Goal: Task Accomplishment & Management: Complete application form

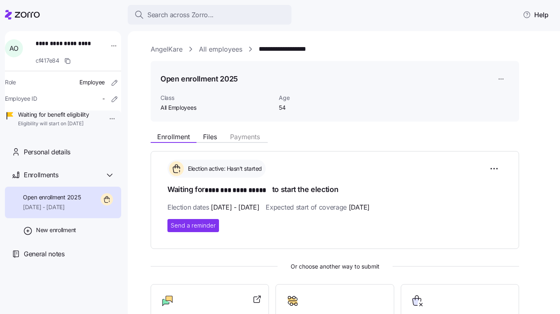
scroll to position [114, 0]
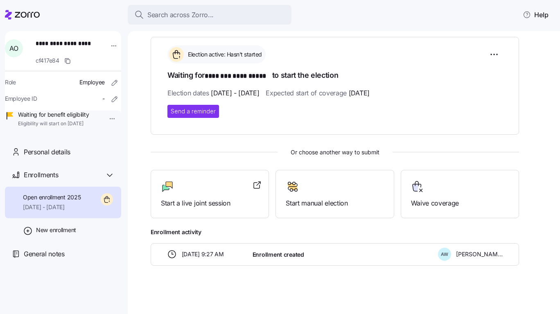
click at [236, 208] on div "Start a live joint session" at bounding box center [210, 194] width 118 height 49
click at [29, 9] on div at bounding box center [22, 14] width 35 height 23
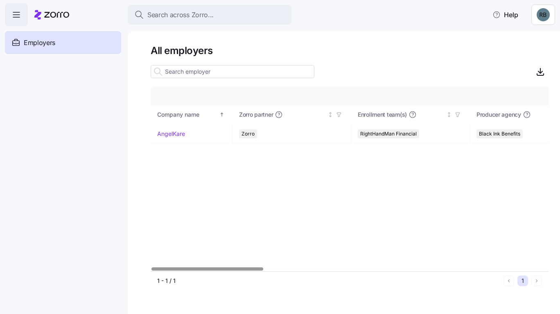
click at [182, 135] on link "AngelKare" at bounding box center [171, 134] width 28 height 8
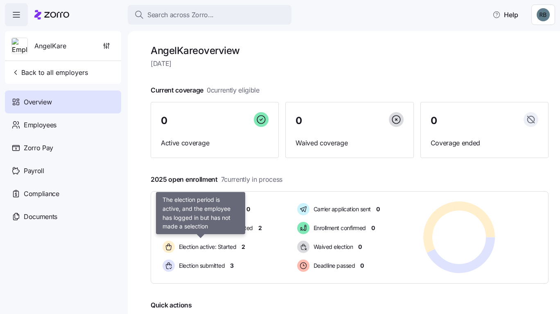
click at [227, 243] on span "Election active: Started" at bounding box center [207, 247] width 60 height 8
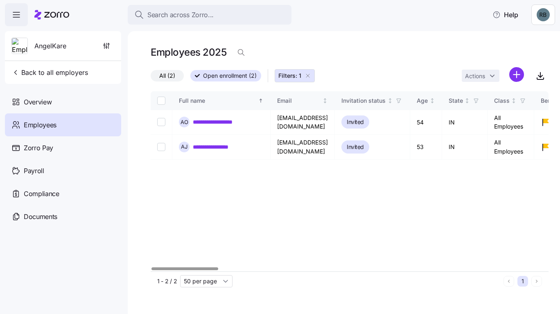
click at [231, 148] on link "**********" at bounding box center [217, 147] width 48 height 8
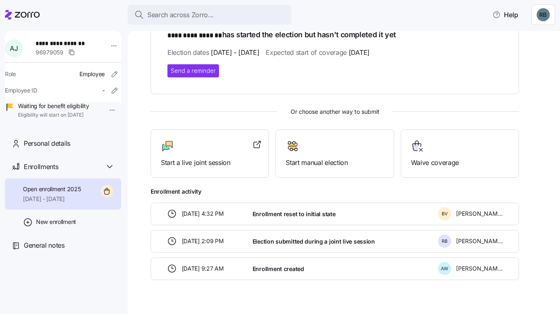
scroll to position [169, 0]
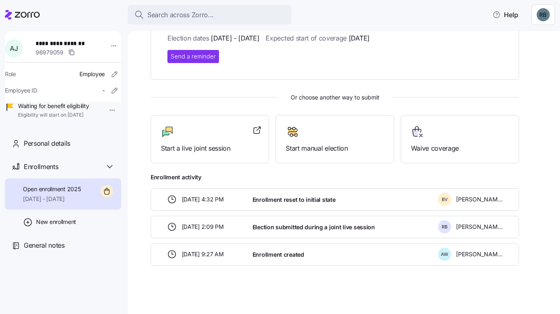
click at [204, 145] on span "Start a live joint session" at bounding box center [210, 148] width 98 height 10
click at [256, 130] on icon at bounding box center [257, 130] width 10 height 10
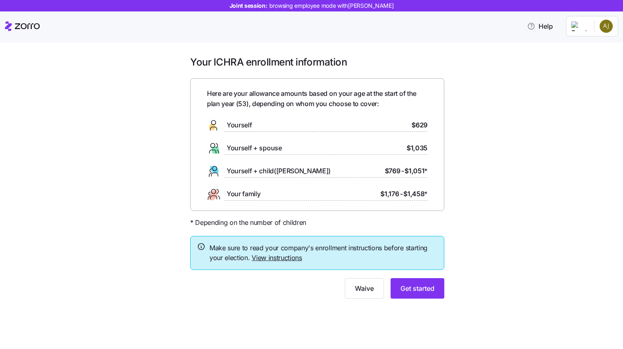
click at [435, 289] on button "Get started" at bounding box center [417, 288] width 54 height 20
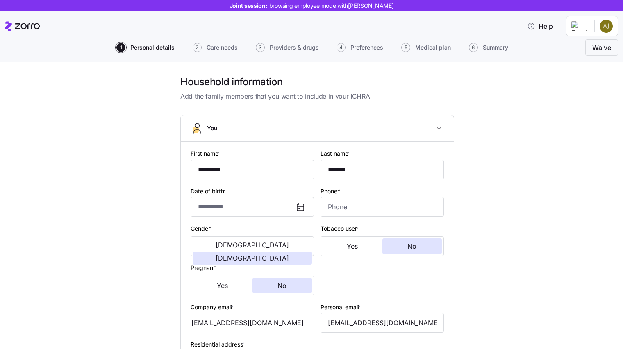
type input "**********"
type input "[PHONE_NUMBER]"
type input "[DEMOGRAPHIC_DATA] citizen"
type input "Single"
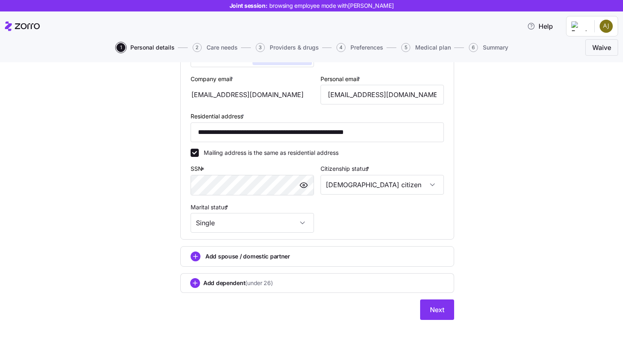
click at [434, 315] on button "Next" at bounding box center [437, 309] width 34 height 20
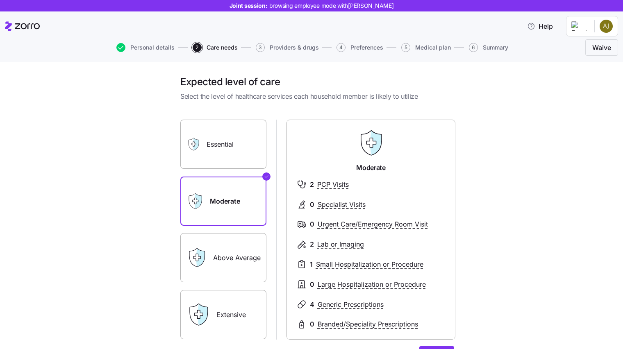
scroll to position [91, 0]
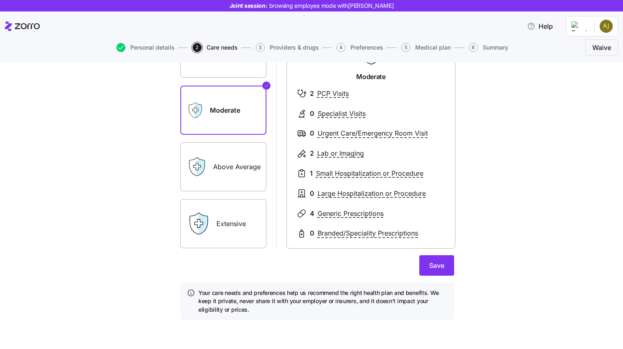
click at [228, 149] on label "Above Average" at bounding box center [223, 166] width 86 height 49
click at [0, 0] on input "Above Average" at bounding box center [0, 0] width 0 height 0
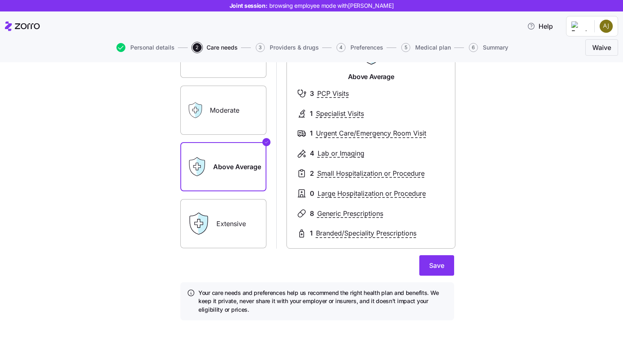
click at [447, 273] on button "Save" at bounding box center [436, 265] width 35 height 20
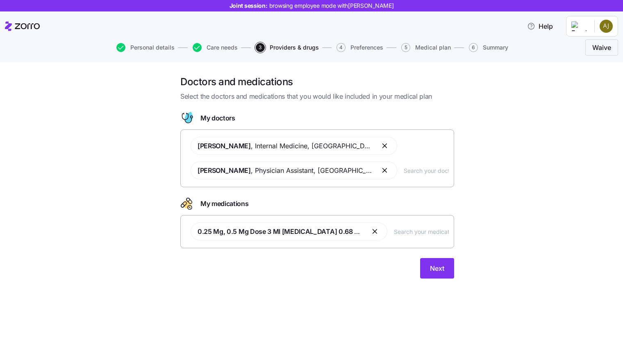
click at [437, 263] on span "Next" at bounding box center [437, 268] width 14 height 10
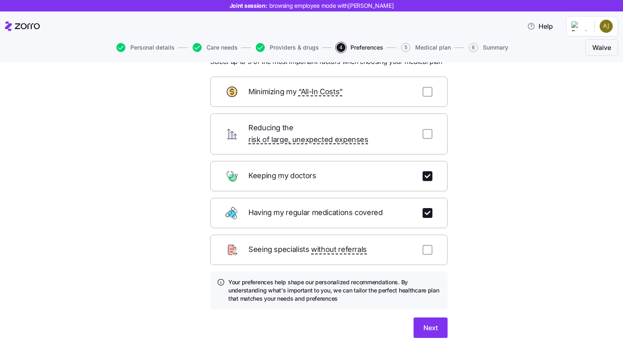
scroll to position [50, 0]
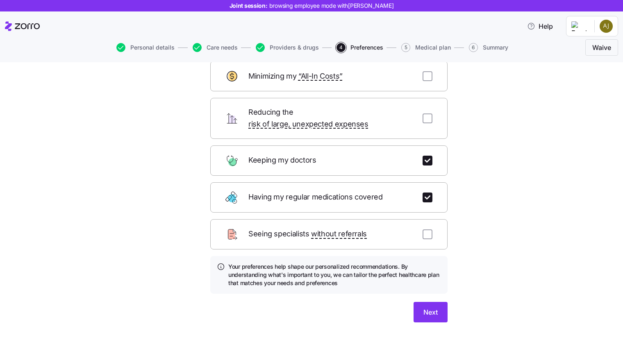
click at [432, 307] on span "Next" at bounding box center [430, 312] width 14 height 10
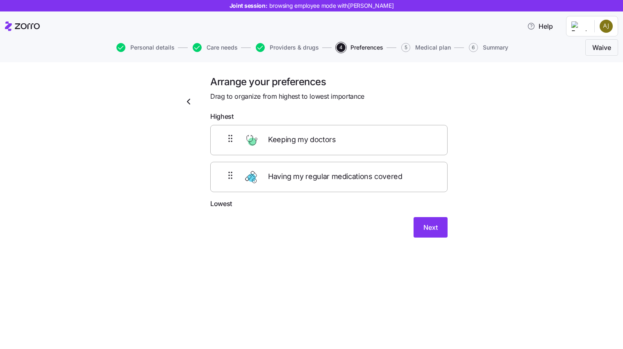
scroll to position [0, 0]
click at [438, 227] on button "Next" at bounding box center [430, 227] width 34 height 20
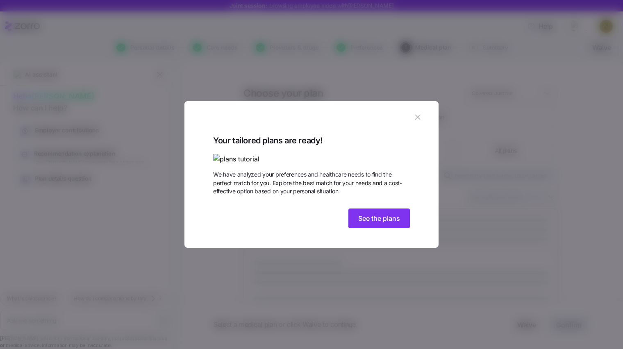
click at [365, 223] on span "See the plans" at bounding box center [379, 218] width 42 height 10
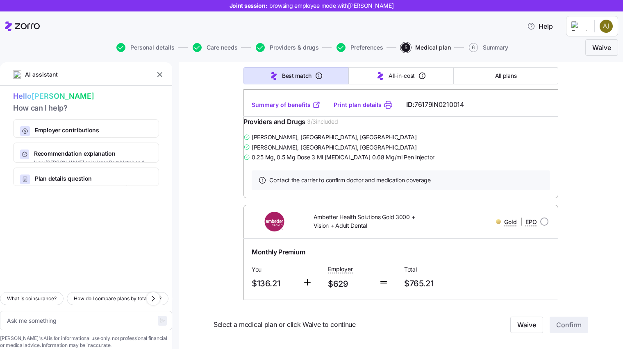
scroll to position [1050, 0]
type textarea "x"
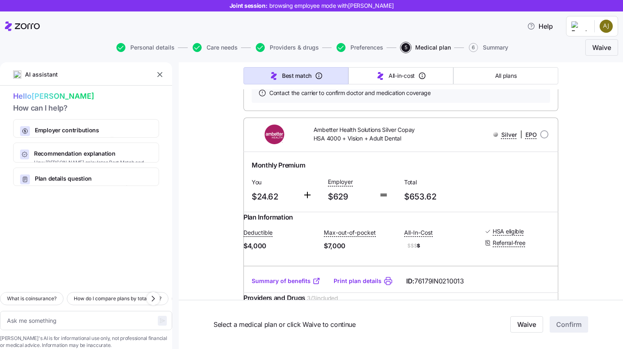
scroll to position [2204, 0]
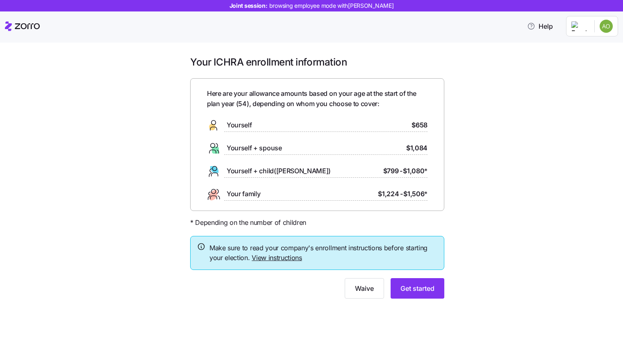
click at [413, 286] on span "Get started" at bounding box center [417, 289] width 34 height 10
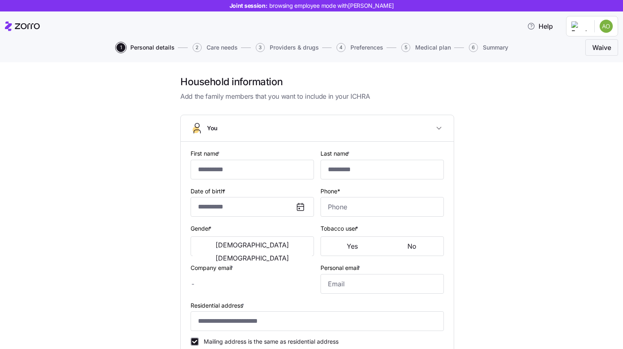
type input "********"
type input "**********"
type input "adetunjimuyiwa111@gmail.com"
type input "**********"
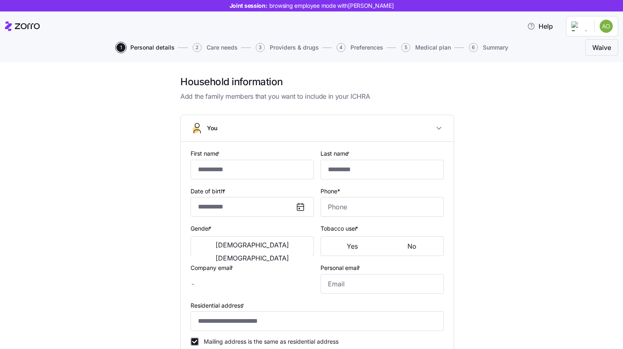
checkbox input "true"
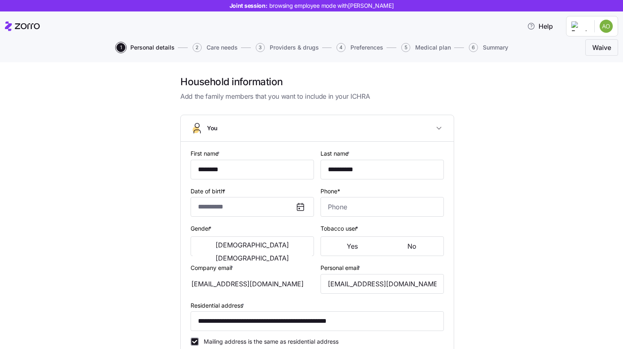
type input "**********"
type input "(317) 701-5222"
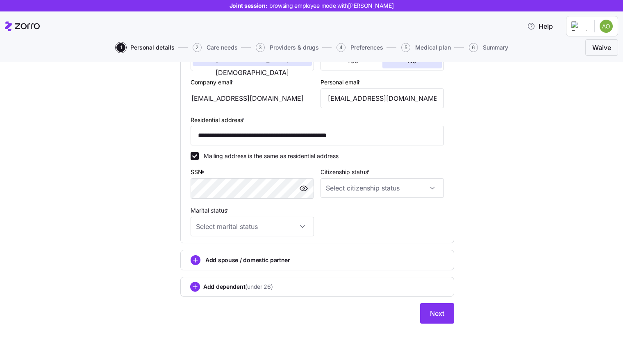
scroll to position [189, 0]
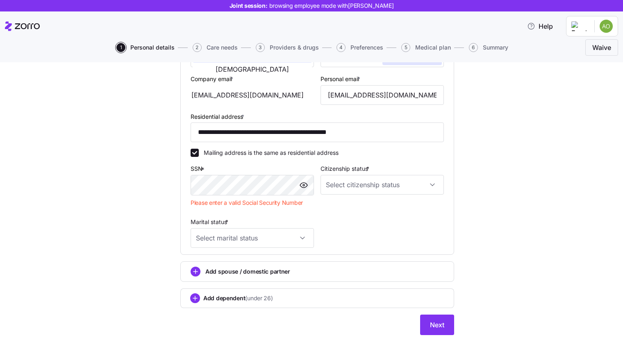
click at [294, 181] on div at bounding box center [304, 185] width 20 height 20
click at [242, 186] on div "**********" at bounding box center [317, 103] width 260 height 295
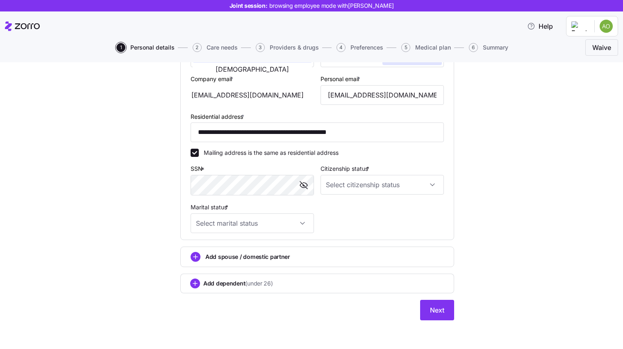
click at [379, 184] on input "Citizenship status *" at bounding box center [381, 185] width 123 height 20
click at [349, 225] on span "Resident alien" at bounding box center [345, 226] width 37 height 9
type input "Resident alien"
click at [291, 221] on input "Marital status *" at bounding box center [252, 223] width 123 height 20
click at [222, 249] on div "Single" at bounding box center [248, 248] width 117 height 17
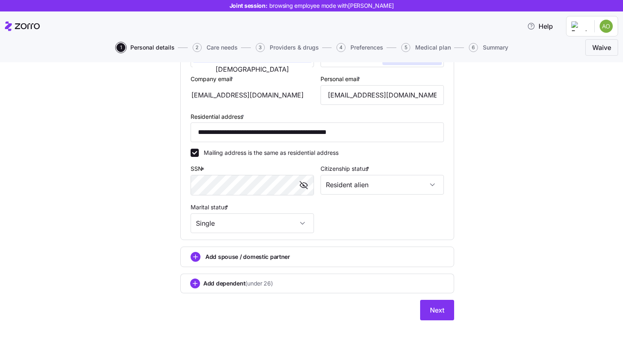
type input "Single"
click at [428, 303] on button "Next" at bounding box center [437, 310] width 34 height 20
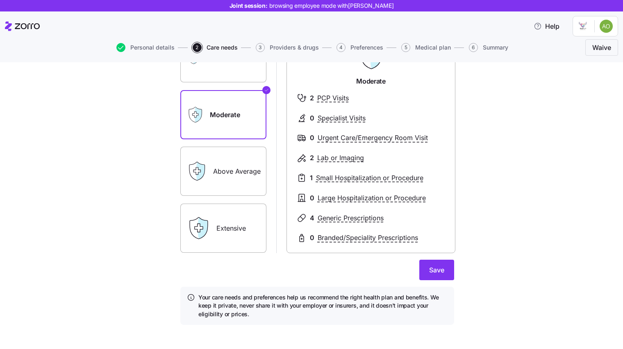
scroll to position [91, 0]
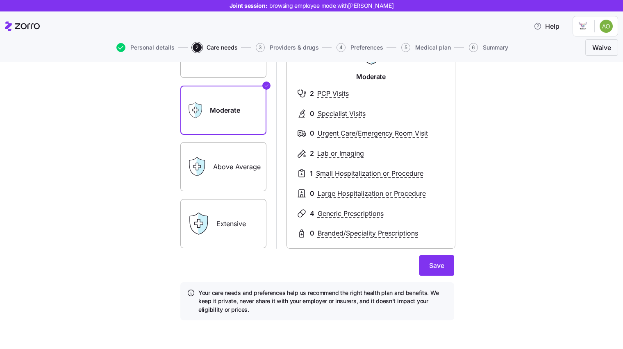
click at [436, 262] on span "Save" at bounding box center [436, 266] width 15 height 10
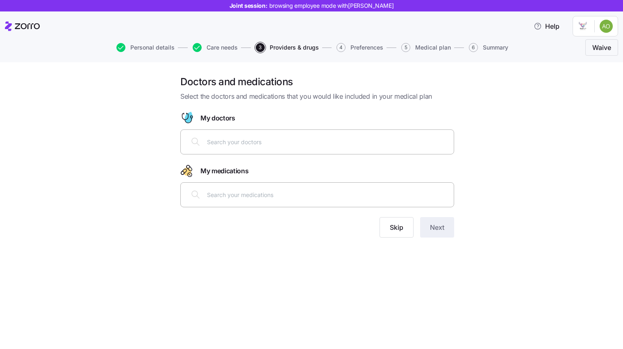
click at [270, 139] on input "text" at bounding box center [328, 141] width 242 height 9
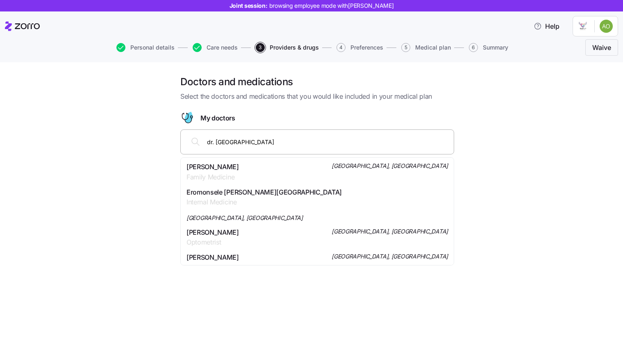
click at [217, 140] on input "dr. idahosk" at bounding box center [328, 141] width 242 height 9
click at [236, 142] on input "dr. idahosk" at bounding box center [328, 141] width 242 height 9
click at [259, 145] on input "dr. idahosk" at bounding box center [328, 141] width 242 height 9
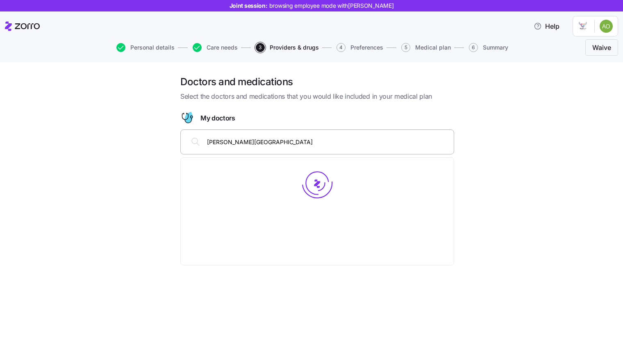
click at [242, 143] on input "dr. idahosa" at bounding box center [328, 141] width 242 height 9
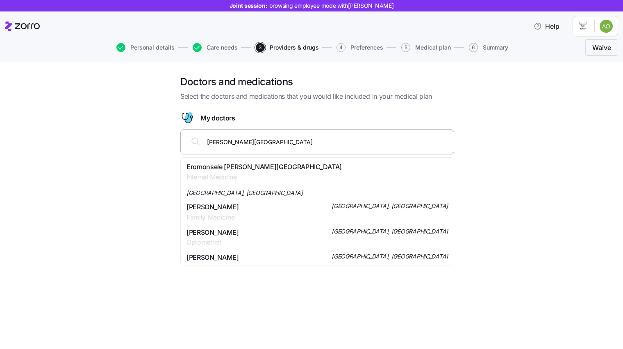
click at [241, 143] on input "dr. idahosa" at bounding box center [328, 141] width 242 height 9
click at [230, 142] on input "dr. idahosa" at bounding box center [328, 141] width 242 height 9
paste input "Dr. Eromonsele O. Idahosa, MD"
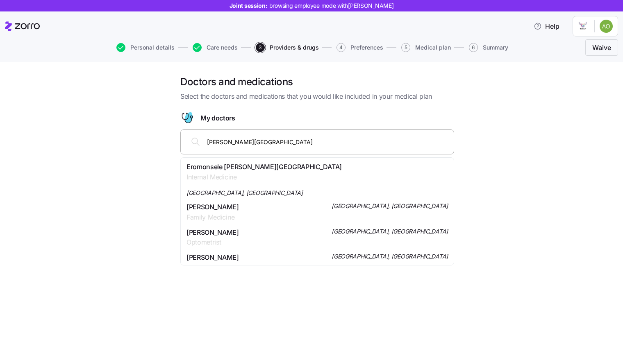
type input "Dr. Eromonsele O. Idahosa, MD"
click at [291, 170] on div "Eromonsele O. Idahosa Internal Medicine Indianapolis, IN" at bounding box center [316, 179] width 261 height 35
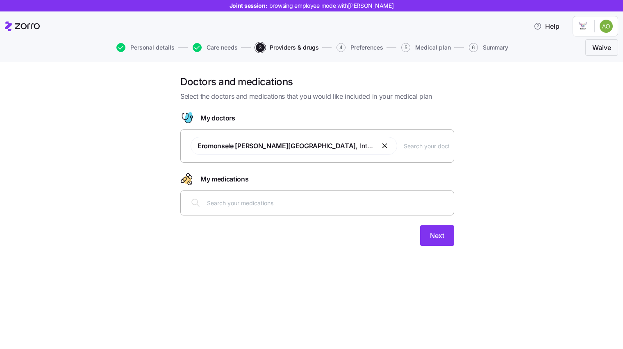
click at [327, 208] on div at bounding box center [317, 203] width 263 height 20
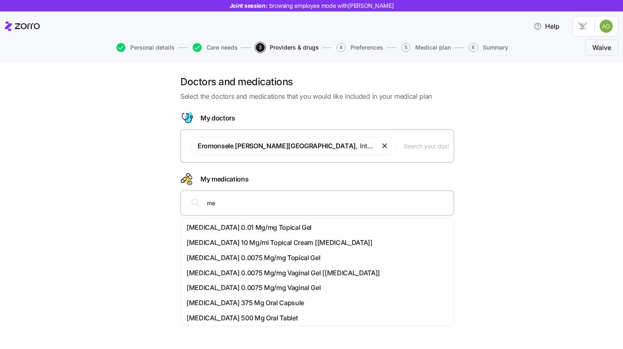
type input "m"
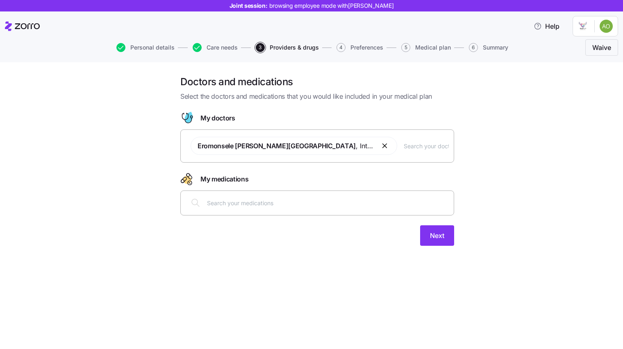
click at [327, 208] on div at bounding box center [317, 203] width 263 height 20
paste input "lisinopril"
type input "lisinopril"
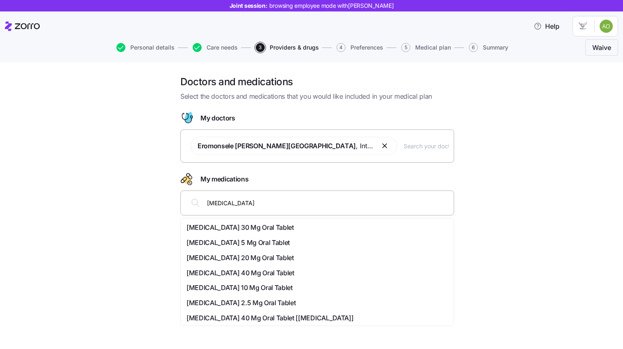
click at [256, 230] on span "Lisinopril 30 Mg Oral Tablet" at bounding box center [239, 227] width 107 height 10
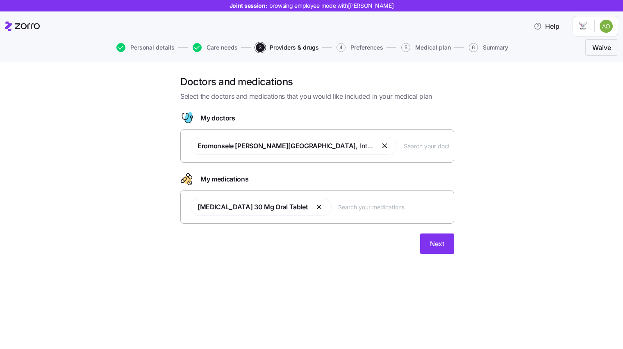
click at [440, 246] on span "Next" at bounding box center [437, 244] width 14 height 10
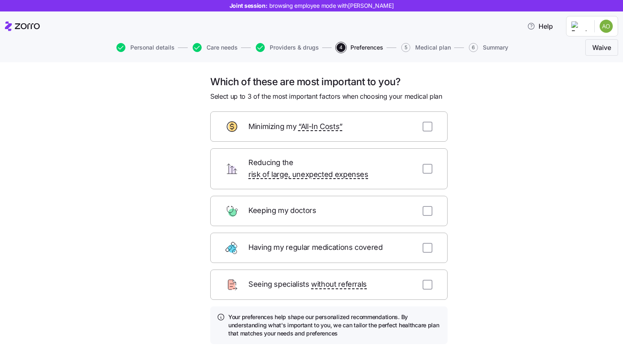
click at [418, 197] on div "Keeping my doctors" at bounding box center [328, 211] width 237 height 30
click at [426, 243] on div "Having my regular medications covered" at bounding box center [328, 248] width 237 height 30
click at [426, 243] on input "checkbox" at bounding box center [427, 248] width 10 height 10
checkbox input "true"
click at [426, 206] on input "checkbox" at bounding box center [427, 211] width 10 height 10
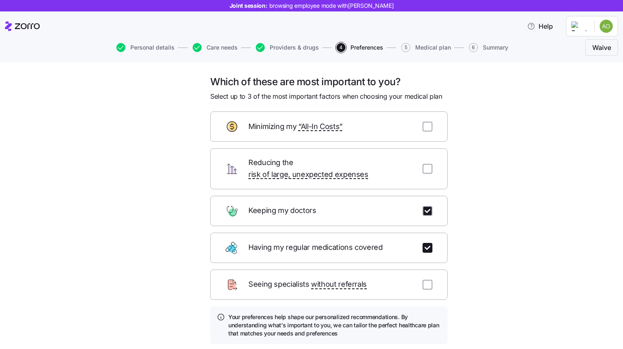
checkbox input "true"
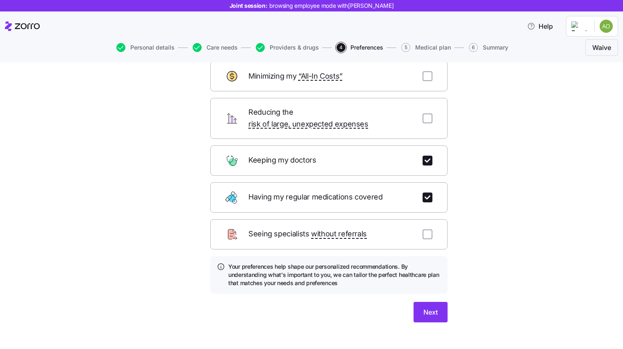
click at [423, 307] on span "Next" at bounding box center [430, 312] width 14 height 10
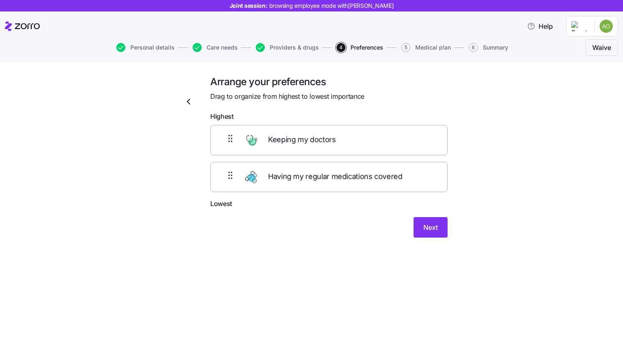
click at [428, 220] on button "Next" at bounding box center [430, 227] width 34 height 20
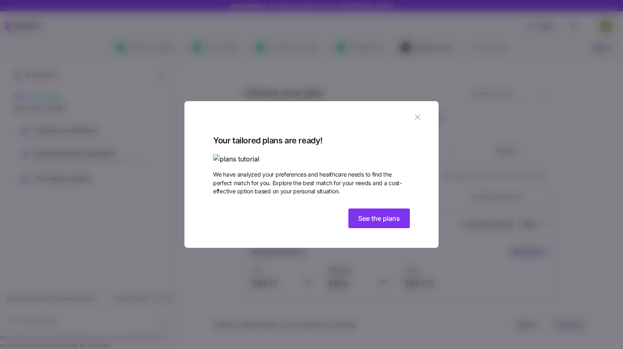
click at [417, 115] on icon "button" at bounding box center [417, 117] width 5 height 5
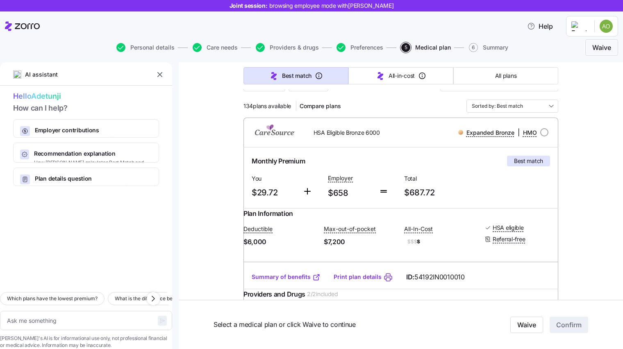
scroll to position [136, 0]
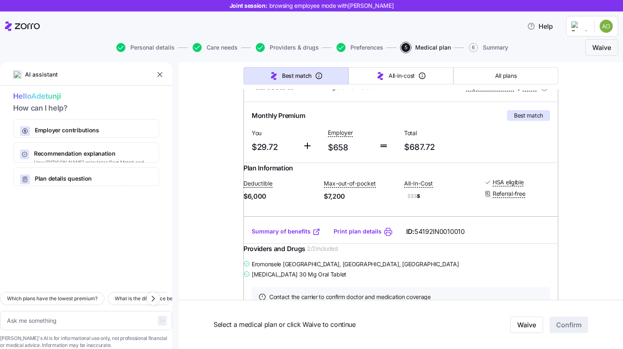
click at [298, 243] on div "Summary of benefits Print plan details ID: 54192IN0010010" at bounding box center [400, 231] width 315 height 23
click at [298, 236] on link "Summary of benefits" at bounding box center [286, 231] width 69 height 8
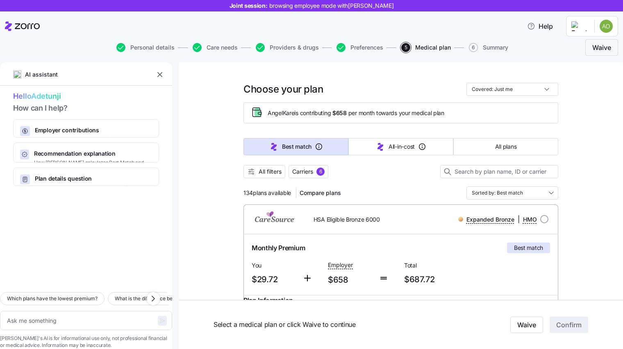
scroll to position [0, 0]
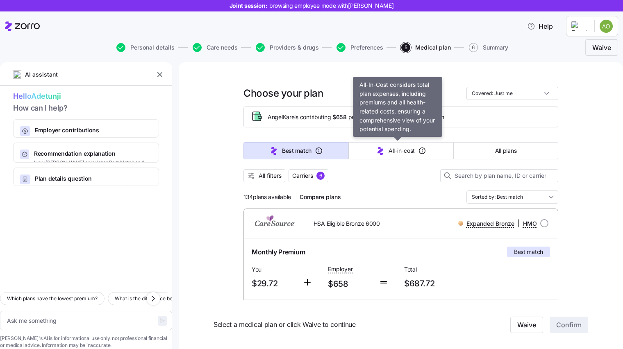
click at [405, 145] on button "All-in-cost" at bounding box center [400, 150] width 105 height 17
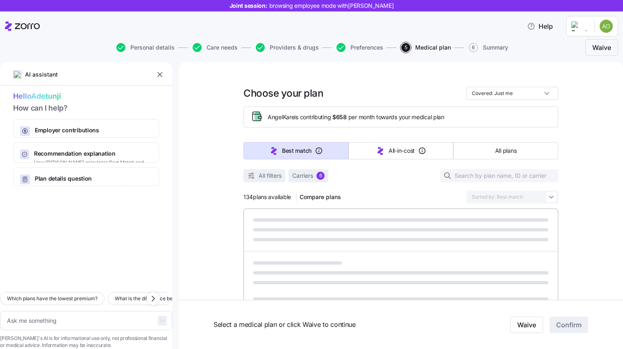
type textarea "x"
type input "Sorted by: All-in-cost"
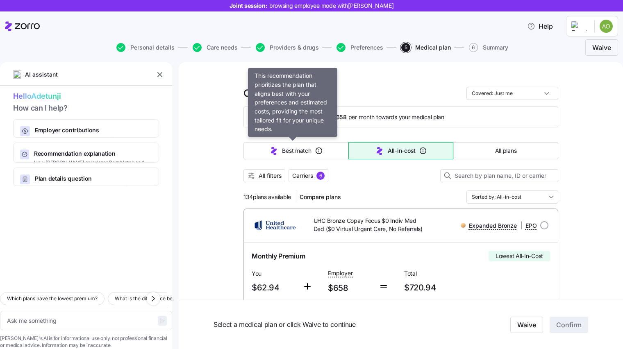
click at [303, 149] on span "Best match" at bounding box center [296, 151] width 29 height 8
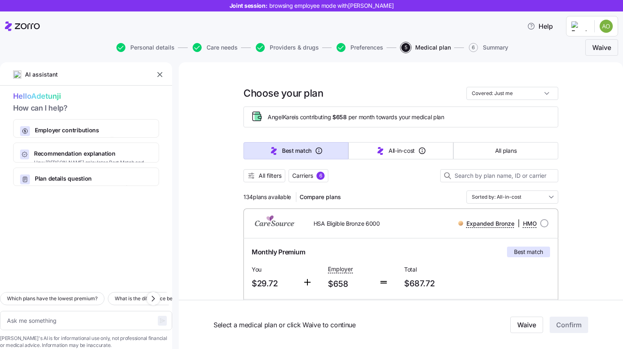
type textarea "x"
type input "Sorted by: Best match"
click at [540, 221] on input "radio" at bounding box center [544, 223] width 8 height 8
radio input "true"
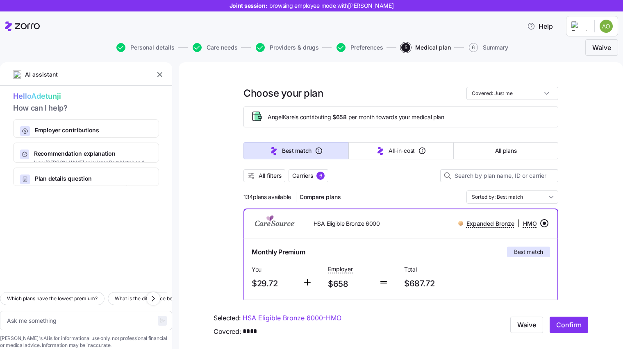
click at [565, 319] on button "Confirm" at bounding box center [568, 325] width 39 height 16
type textarea "x"
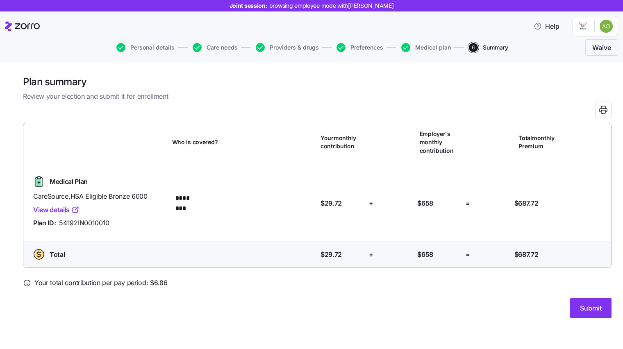
click at [581, 304] on span "Submit" at bounding box center [591, 308] width 22 height 10
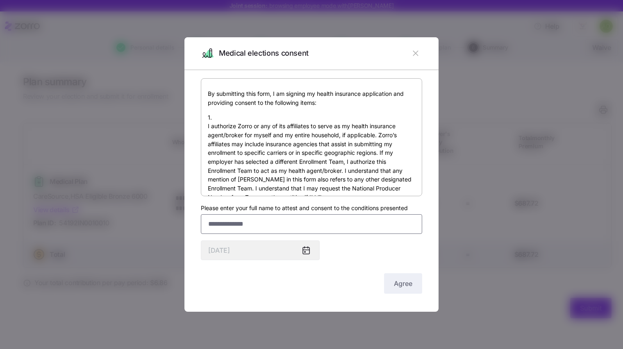
click at [261, 225] on input "Please enter your full name to attest and consent to the conditions presented" at bounding box center [311, 224] width 221 height 20
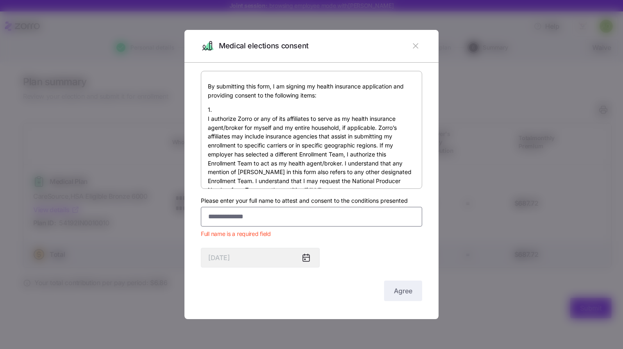
paste input "********"
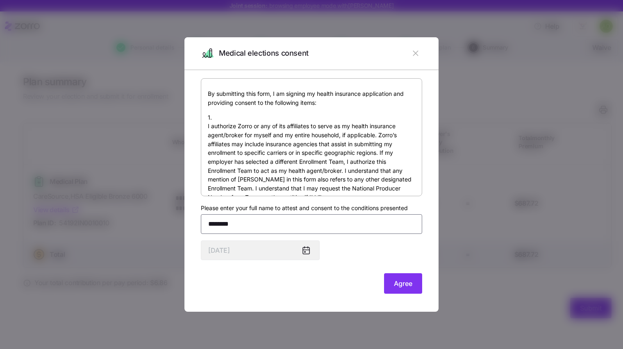
click at [292, 230] on input "********" at bounding box center [311, 224] width 221 height 20
paste input "**********"
type input "**********"
click at [402, 288] on span "Agree" at bounding box center [403, 284] width 18 height 10
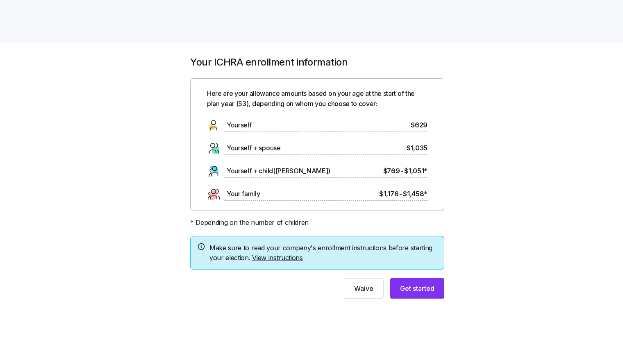
click at [421, 281] on button "Get started" at bounding box center [417, 288] width 54 height 20
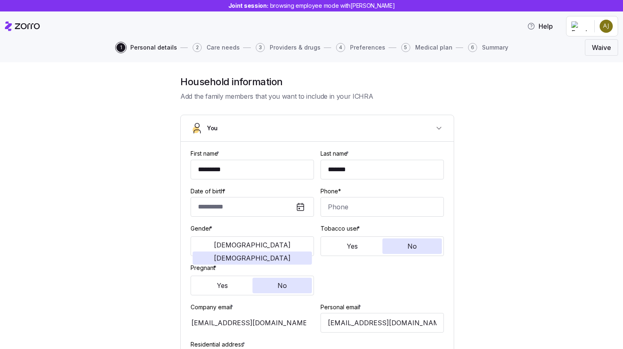
type input "**********"
type input "(618) 306-3659"
type input "US citizen"
type input "Single"
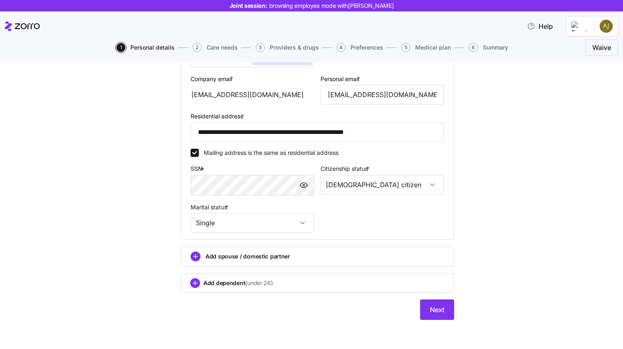
click at [447, 317] on button "Next" at bounding box center [437, 309] width 34 height 20
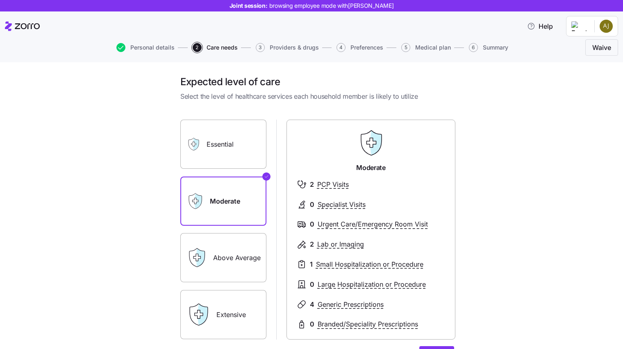
scroll to position [91, 0]
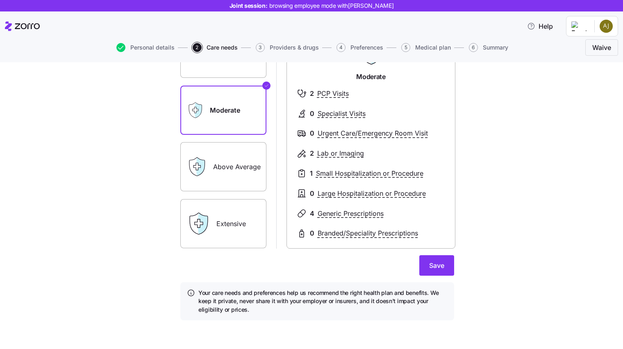
click at [439, 264] on span "Save" at bounding box center [436, 266] width 15 height 10
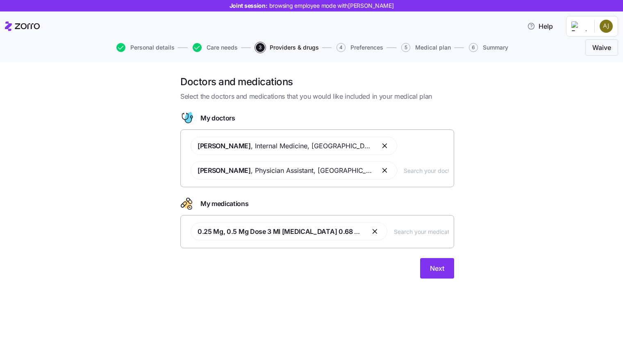
click at [438, 254] on div at bounding box center [317, 253] width 274 height 10
click at [439, 279] on div "Doctors and medications Select the doctors and medications that you would like …" at bounding box center [317, 181] width 287 height 213
click at [439, 278] on div "Doctors and medications Select the doctors and medications that you would like …" at bounding box center [317, 181] width 287 height 213
click at [440, 273] on button "Next" at bounding box center [437, 268] width 34 height 20
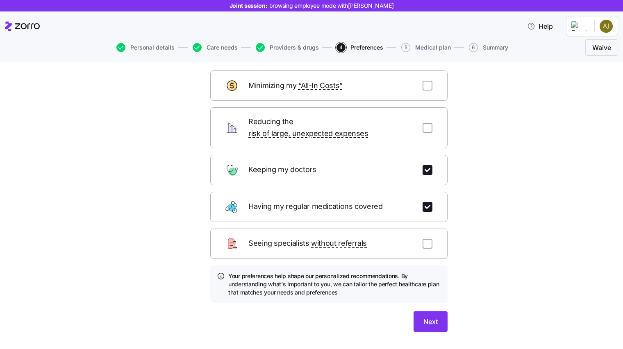
scroll to position [50, 0]
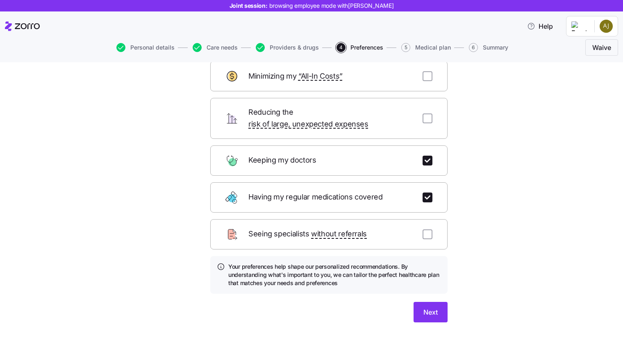
click at [431, 306] on button "Next" at bounding box center [430, 312] width 34 height 20
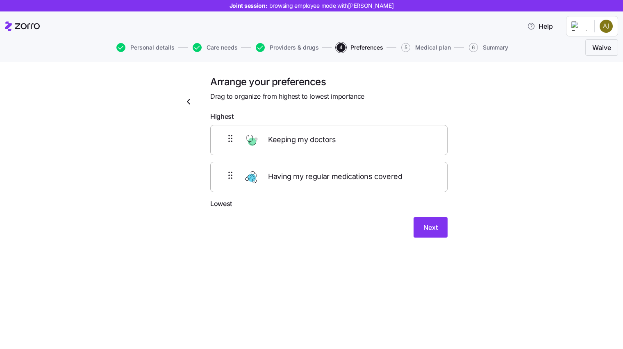
click at [437, 220] on button "Next" at bounding box center [430, 227] width 34 height 20
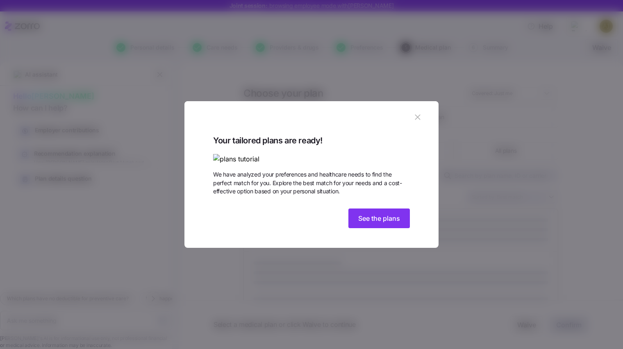
click at [415, 115] on icon "button" at bounding box center [417, 117] width 5 height 5
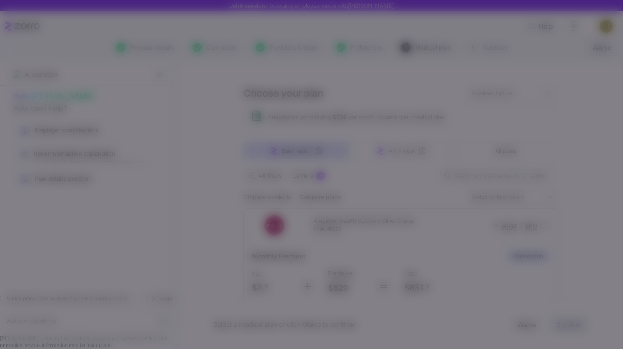
type textarea "x"
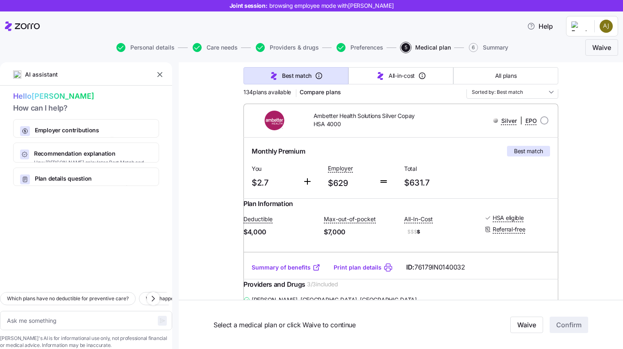
scroll to position [91, 0]
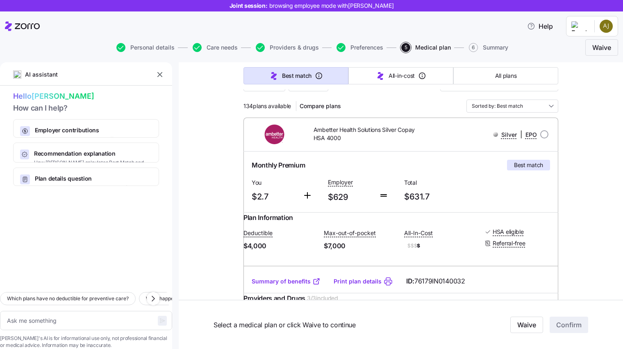
click at [299, 286] on link "Summary of benefits" at bounding box center [286, 281] width 69 height 8
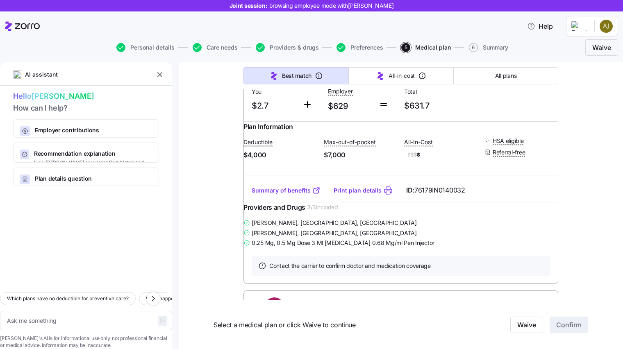
click at [449, 159] on span "$$$ $" at bounding box center [441, 155] width 74 height 10
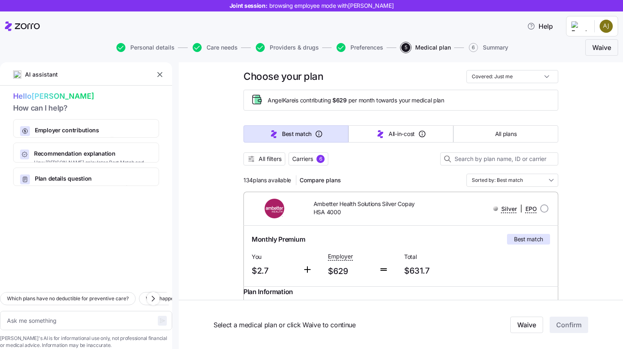
scroll to position [0, 0]
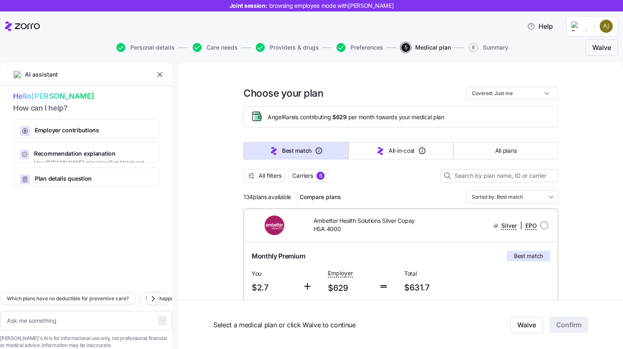
click at [540, 226] on input "radio" at bounding box center [544, 225] width 8 height 8
radio input "true"
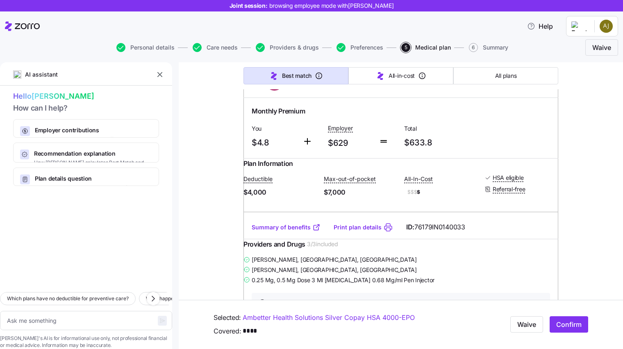
scroll to position [90, 0]
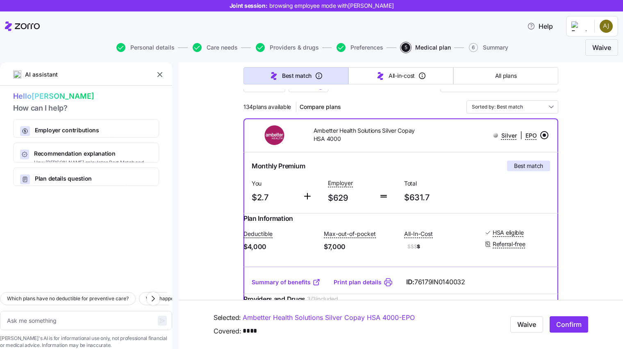
click at [562, 330] on button "Confirm" at bounding box center [568, 325] width 39 height 16
type textarea "x"
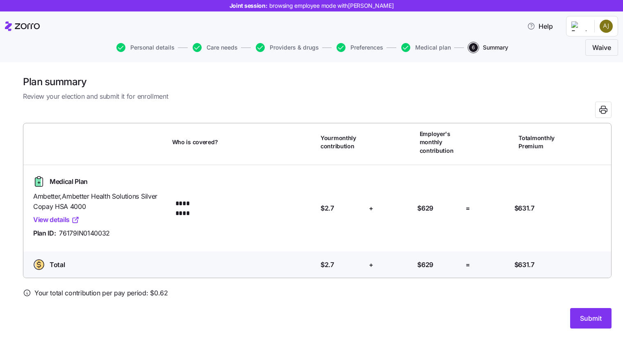
click at [591, 320] on span "Submit" at bounding box center [591, 318] width 22 height 10
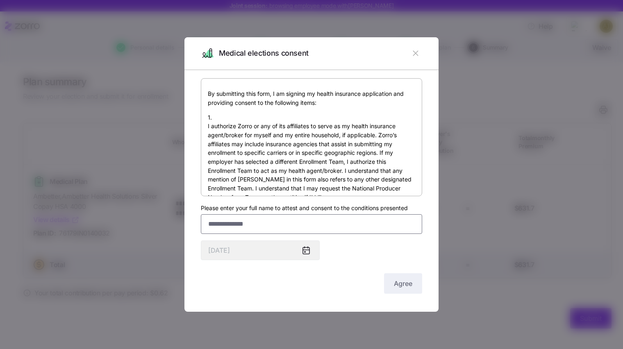
click at [291, 225] on input "Please enter your full name to attest and consent to the conditions presented" at bounding box center [311, 224] width 221 height 20
type input "**********"
click at [388, 281] on button "Agree" at bounding box center [403, 283] width 38 height 20
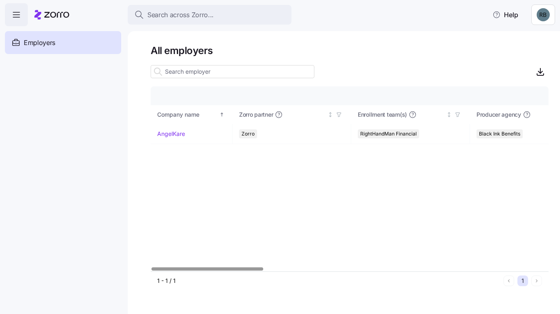
click at [173, 133] on link "AngelKare" at bounding box center [171, 134] width 28 height 8
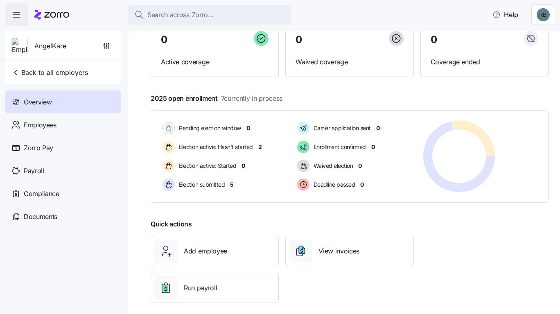
scroll to position [90, 0]
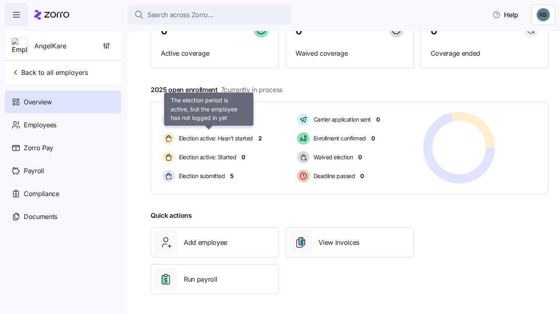
click at [247, 140] on span "Election active: Hasn't started" at bounding box center [215, 138] width 77 height 8
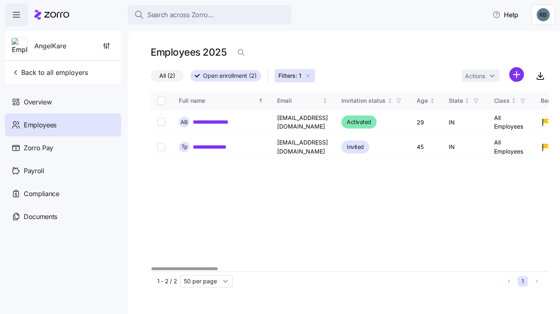
click at [163, 121] on input "Select record 1" at bounding box center [161, 122] width 8 height 8
checkbox input "true"
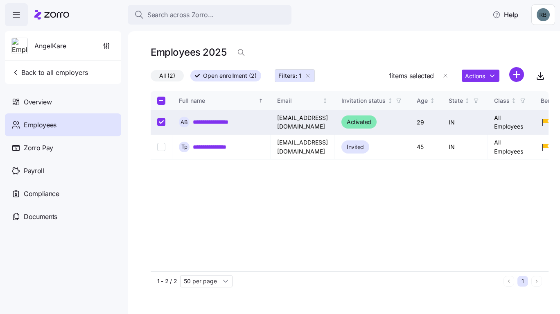
click at [481, 77] on html "**********" at bounding box center [280, 154] width 560 height 309
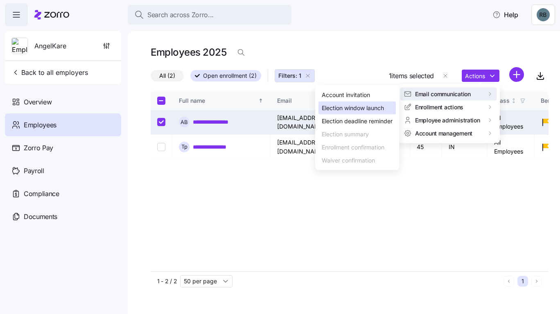
click at [365, 109] on div "Election window launch" at bounding box center [353, 108] width 62 height 9
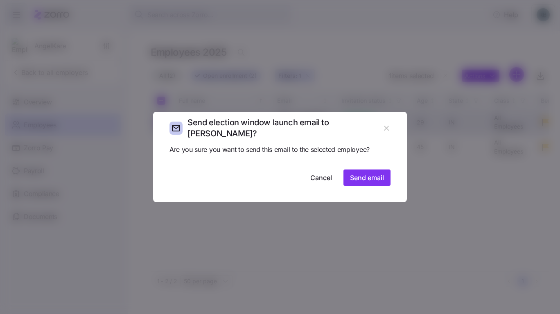
click at [366, 183] on button "Send email" at bounding box center [367, 178] width 47 height 16
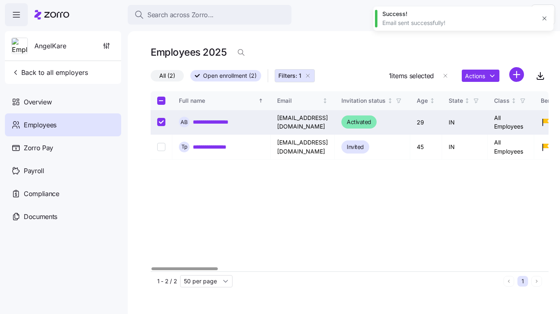
click at [542, 22] on button "button" at bounding box center [544, 18] width 11 height 11
click at [159, 149] on input "Select record 2" at bounding box center [161, 147] width 8 height 8
checkbox input "true"
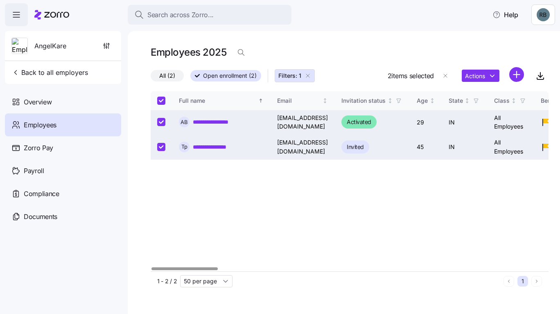
click at [447, 82] on span "button" at bounding box center [446, 76] width 16 height 16
checkbox input "false"
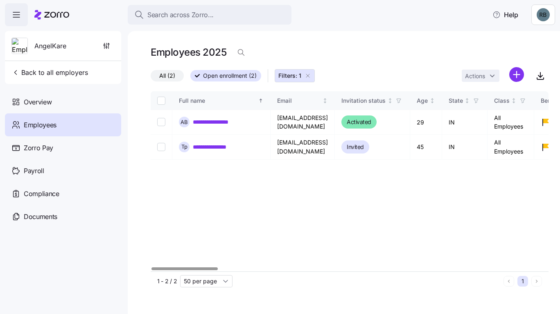
click at [160, 147] on input "Select record 2" at bounding box center [161, 147] width 8 height 8
checkbox input "true"
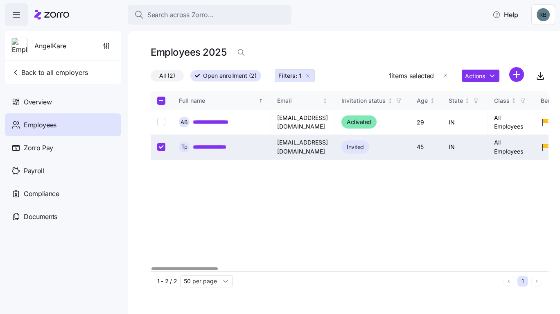
click at [489, 75] on html "**********" at bounding box center [280, 154] width 560 height 309
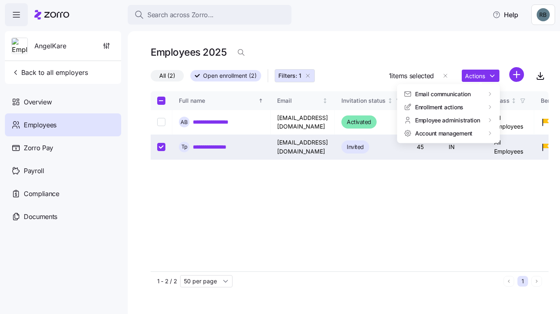
click at [345, 23] on html "**********" at bounding box center [280, 154] width 560 height 309
